Goal: Transaction & Acquisition: Obtain resource

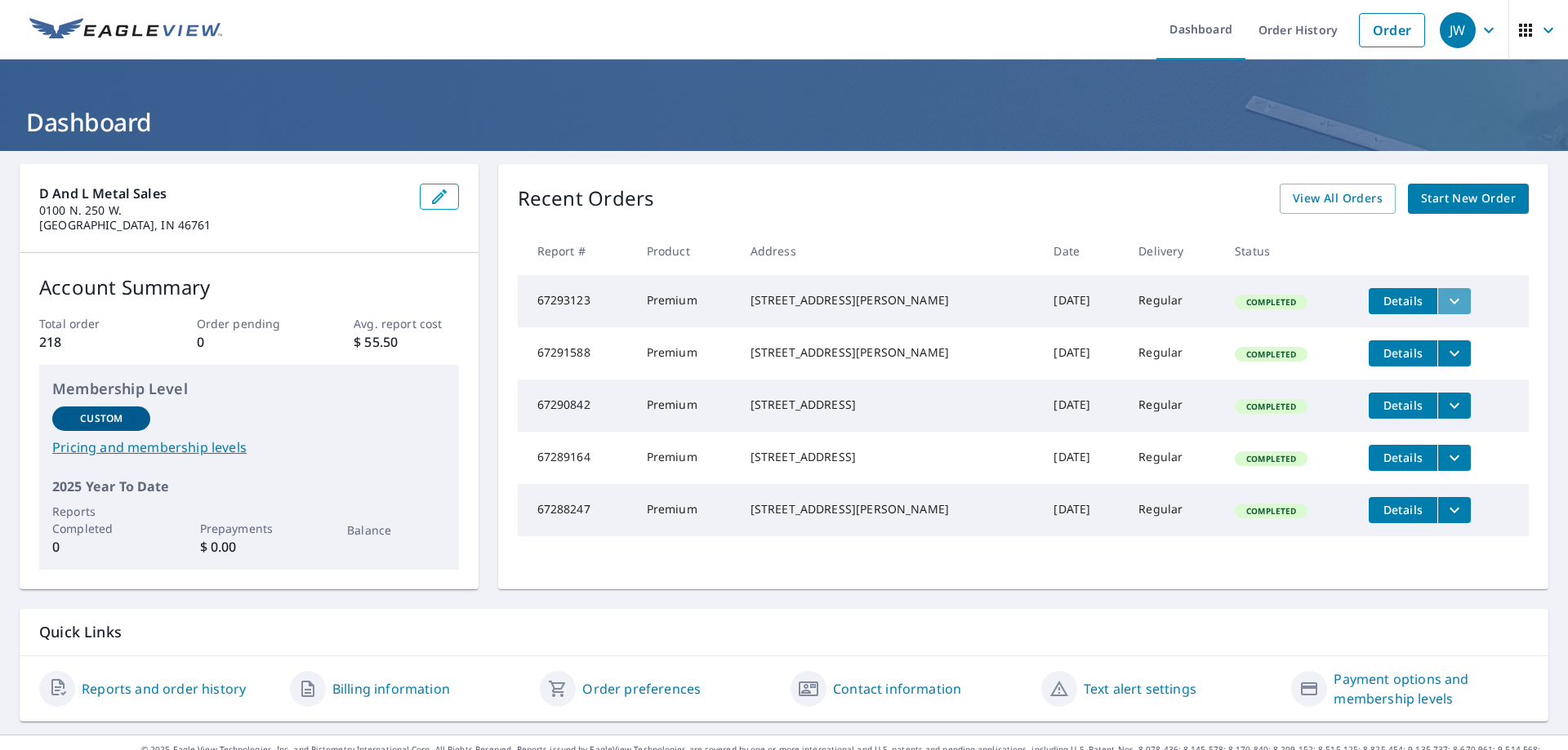
click at [1444, 300] on icon "filesDropdownBtn-67293123" at bounding box center [1454, 301] width 20 height 20
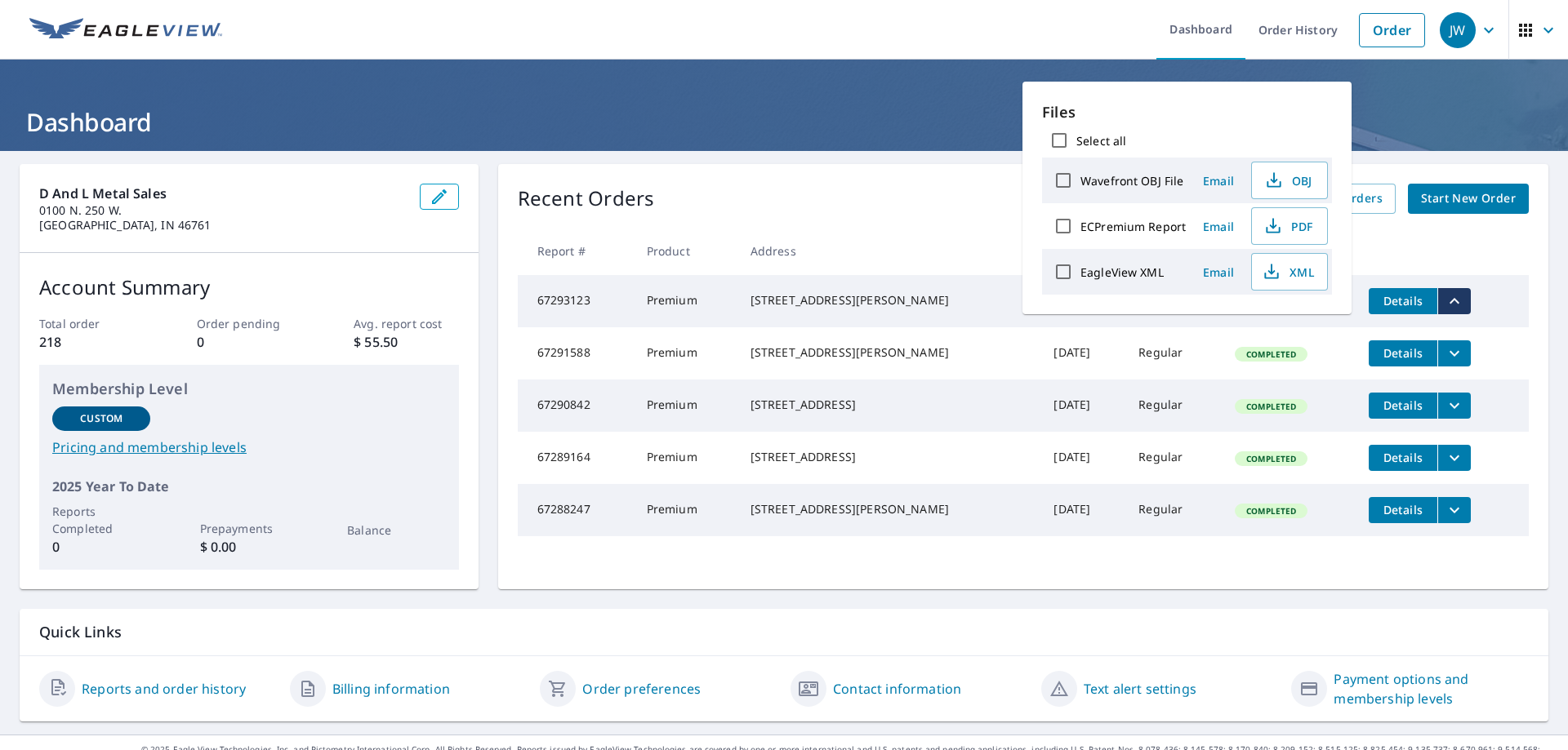
click at [1062, 274] on input "EagleView XML" at bounding box center [1063, 272] width 35 height 35
checkbox input "true"
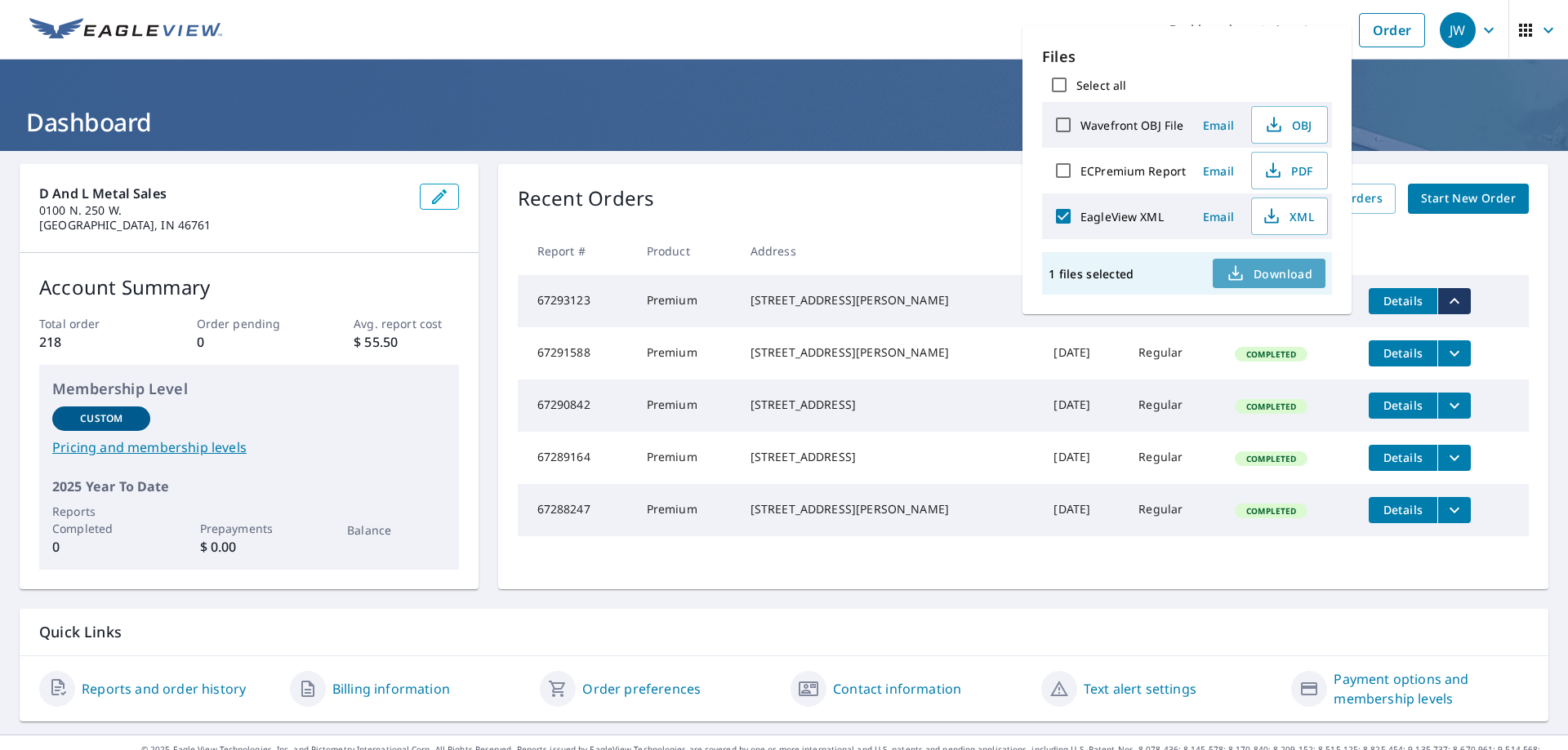
click at [1264, 274] on span "Download" at bounding box center [1269, 273] width 87 height 20
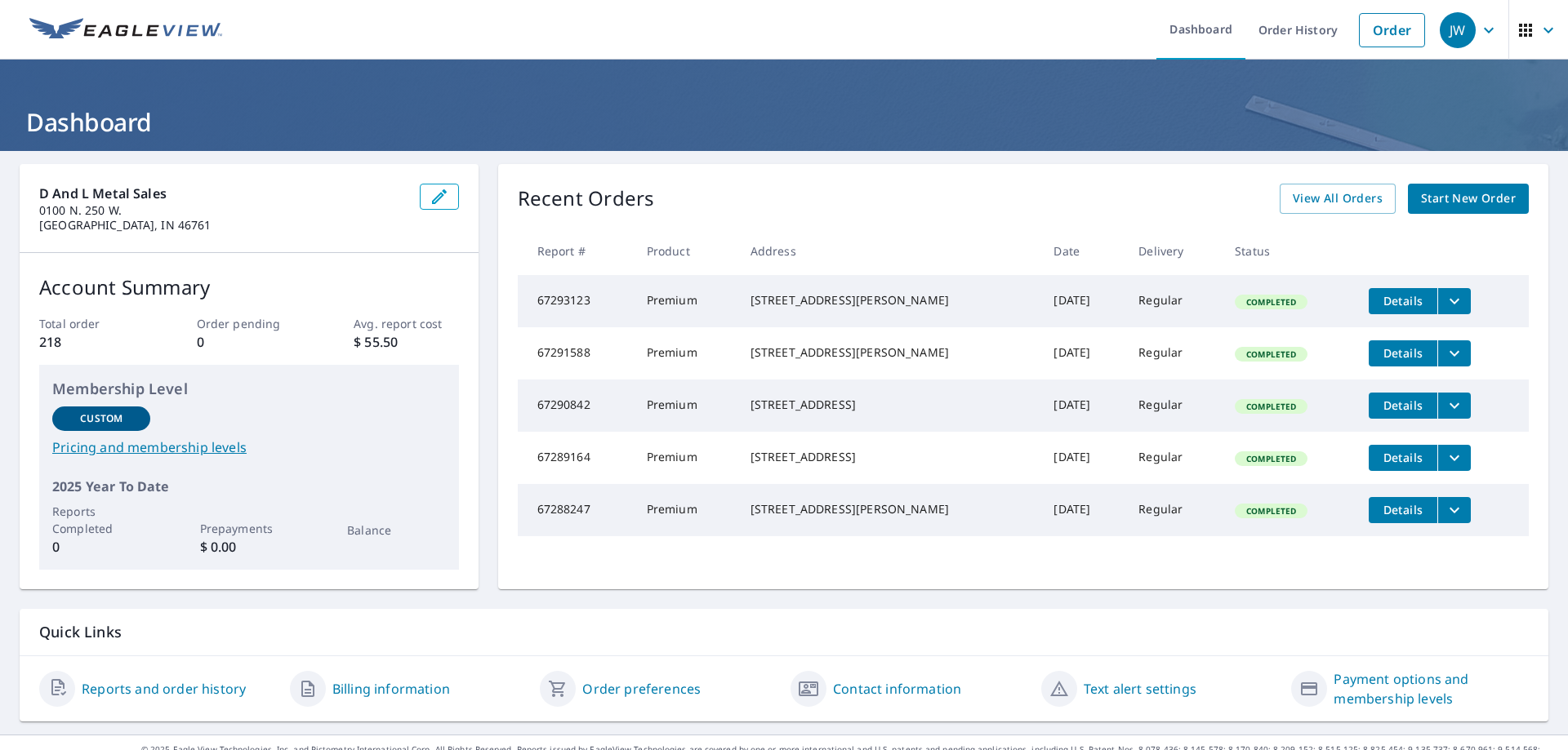
scroll to position [26, 0]
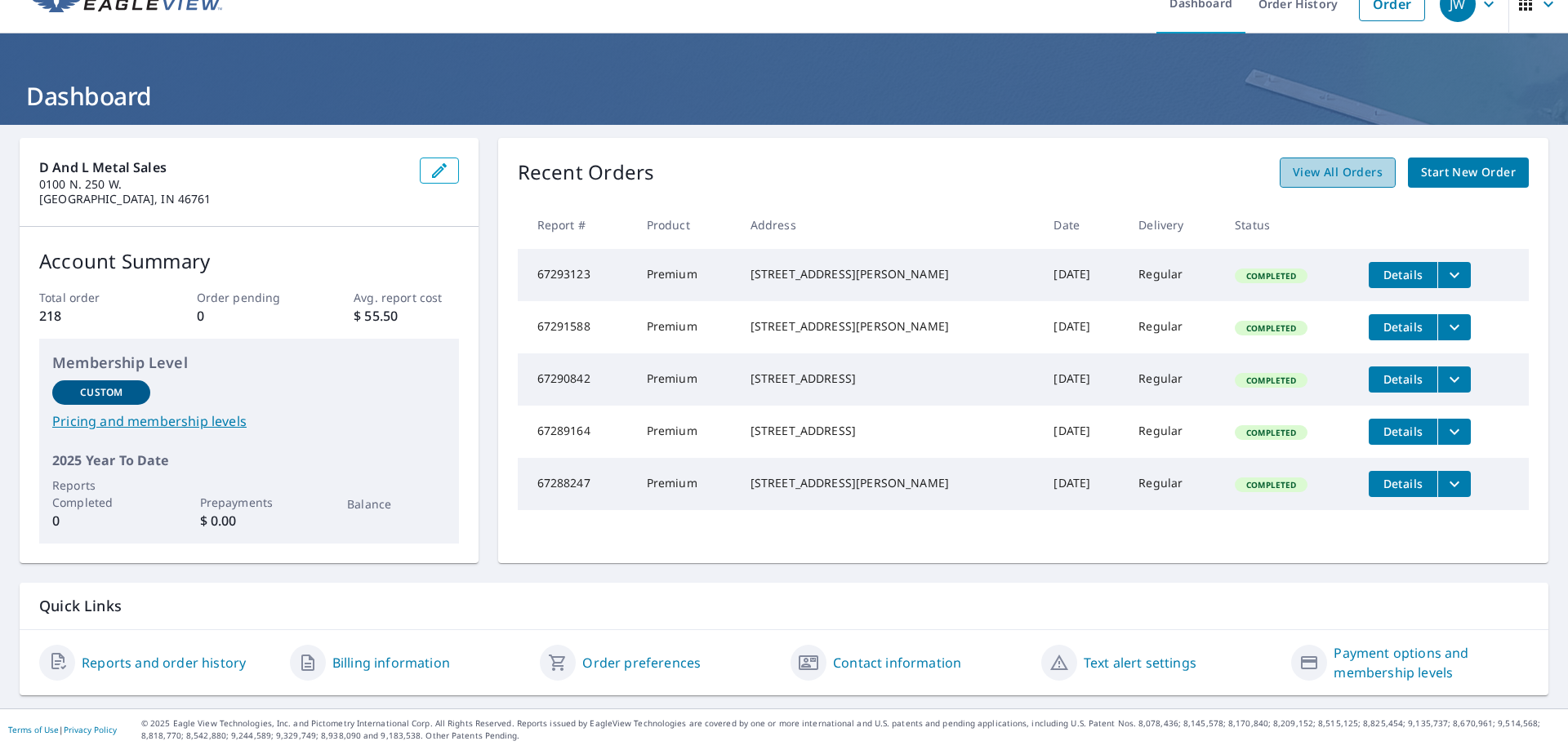
click at [1332, 174] on span "View All Orders" at bounding box center [1337, 173] width 90 height 21
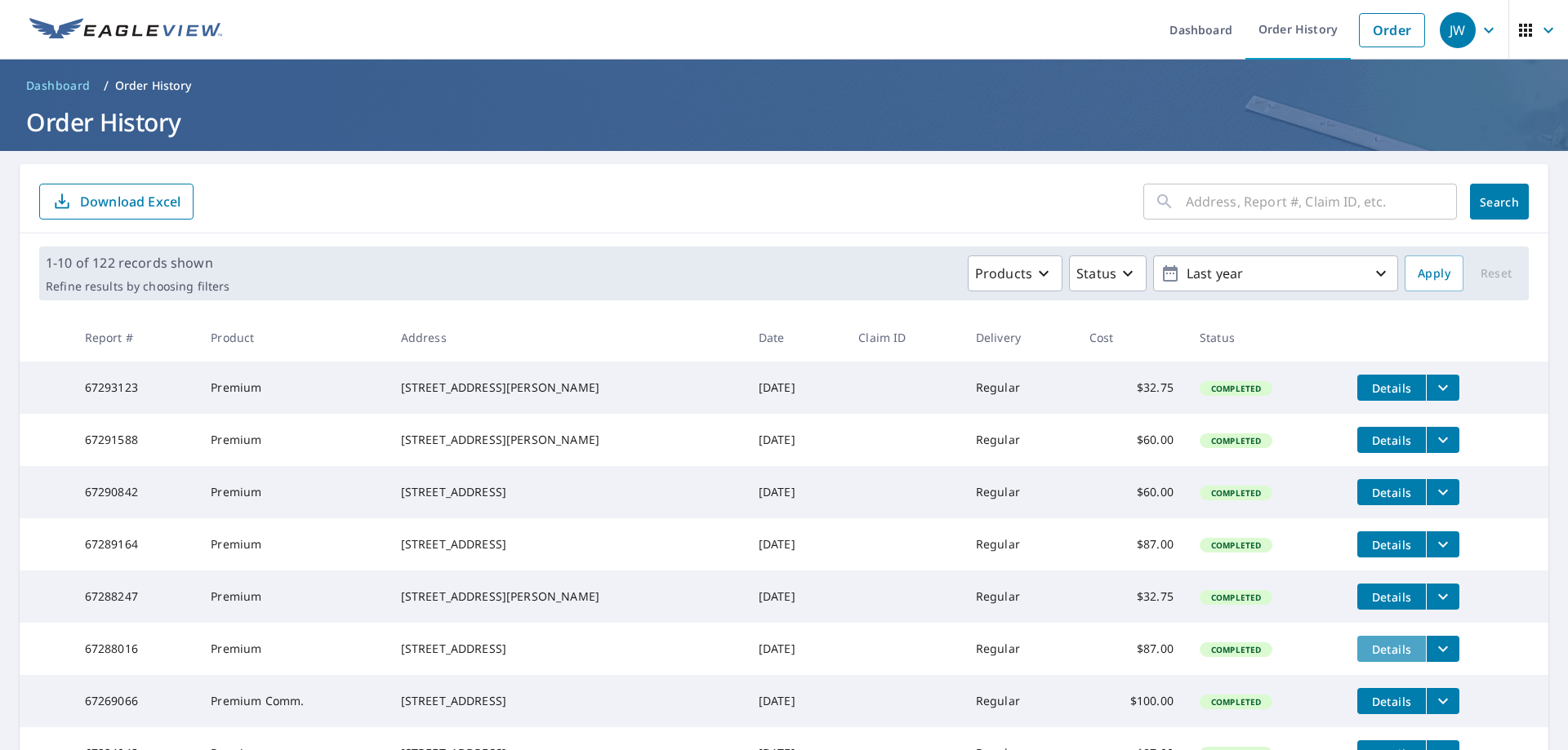
click at [1393, 657] on span "Details" at bounding box center [1391, 649] width 49 height 16
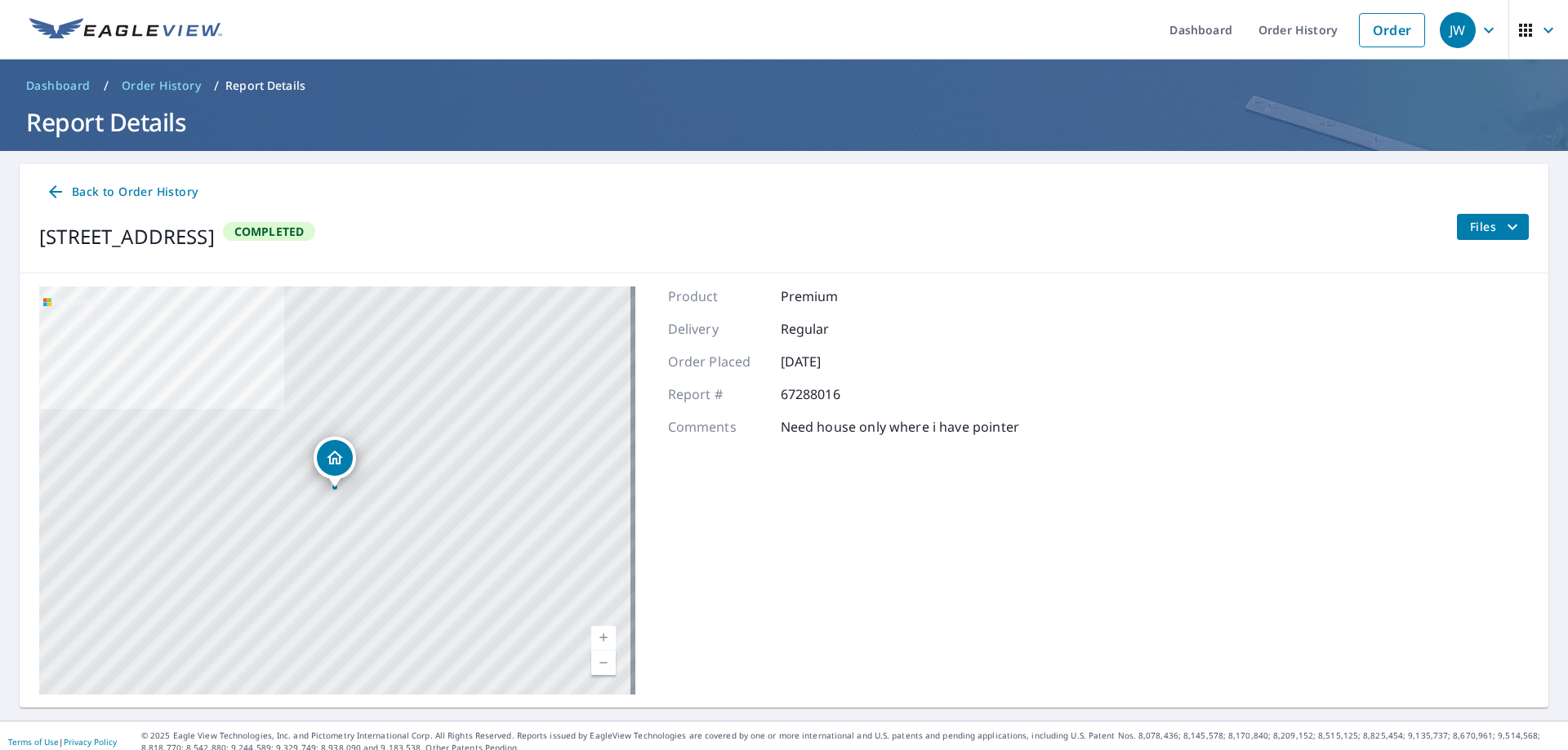
click at [1502, 226] on icon "filesDropdownBtn-67288016" at bounding box center [1512, 226] width 20 height 20
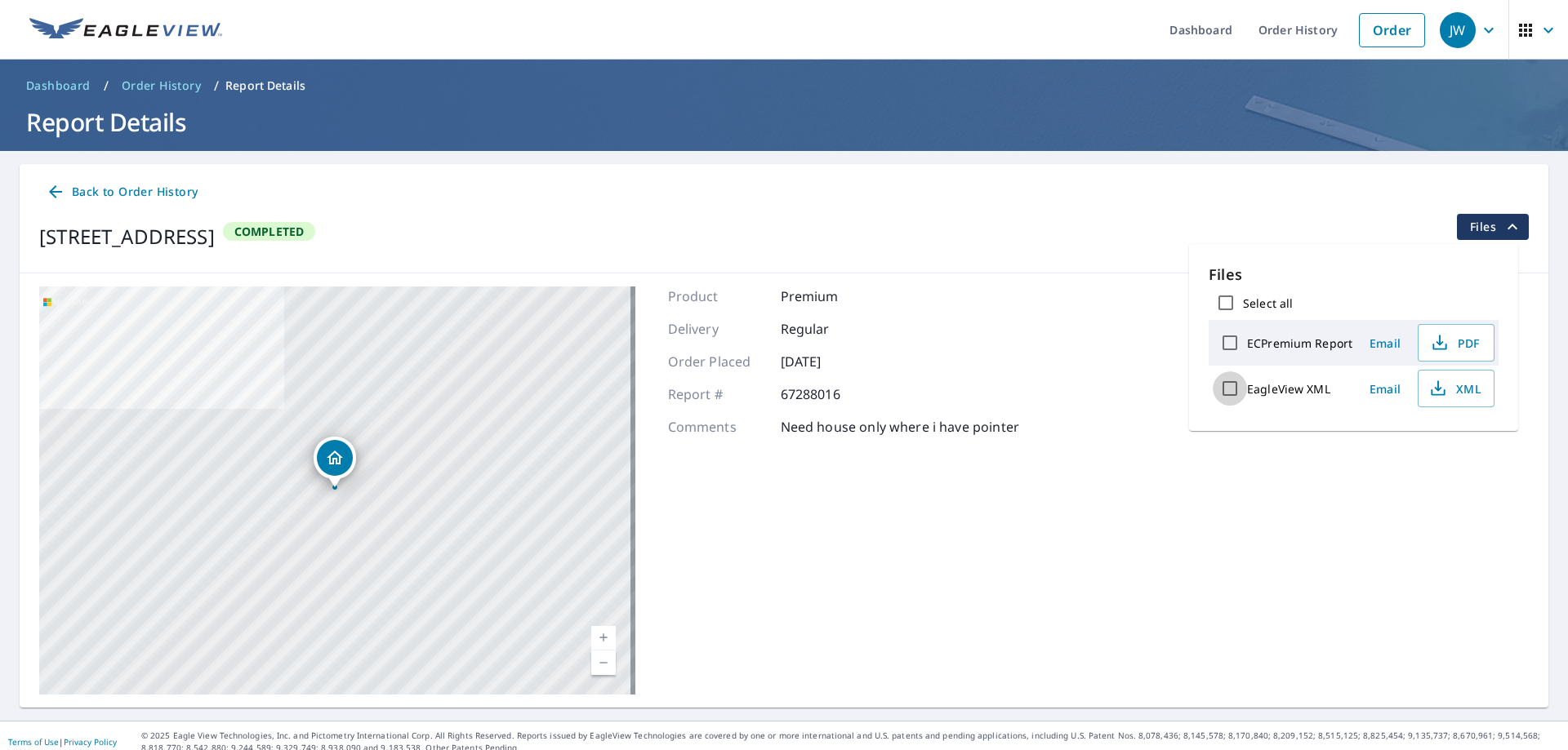
click at [1233, 388] on input "EagleView XML" at bounding box center [1230, 388] width 35 height 35
checkbox input "true"
click at [1445, 441] on span "Download" at bounding box center [1435, 446] width 87 height 20
